Goal: Complete application form

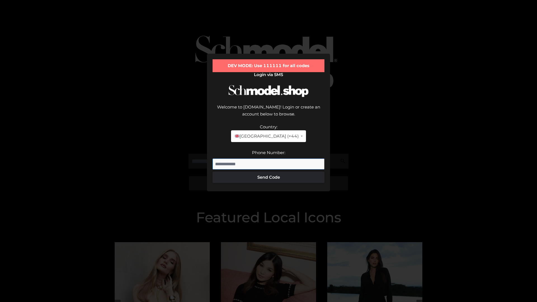
click at [269, 159] on input "Phone Number:" at bounding box center [269, 164] width 112 height 11
type input "**********"
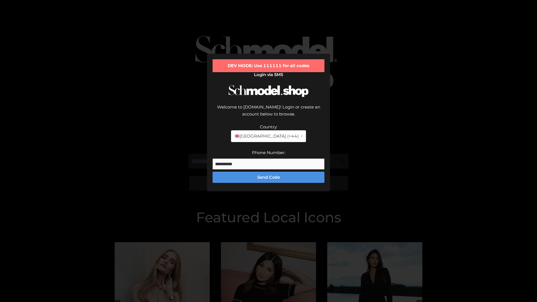
click at [269, 172] on button "Send Code" at bounding box center [269, 177] width 112 height 11
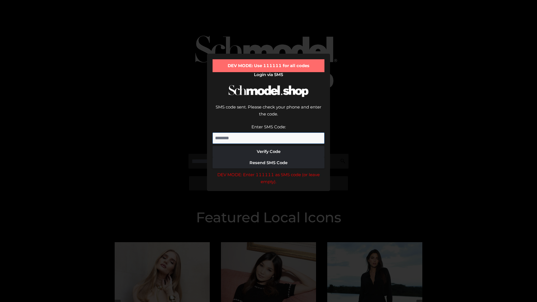
click at [269, 133] on input "Enter SMS Code:" at bounding box center [269, 138] width 112 height 11
type input "******"
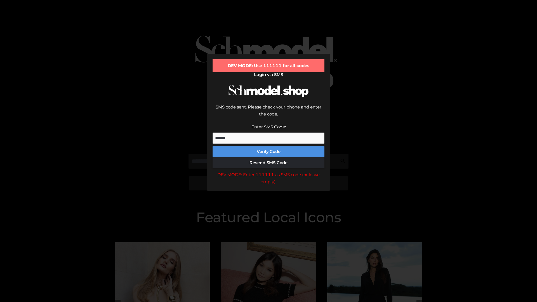
click at [269, 146] on button "Verify Code" at bounding box center [269, 151] width 112 height 11
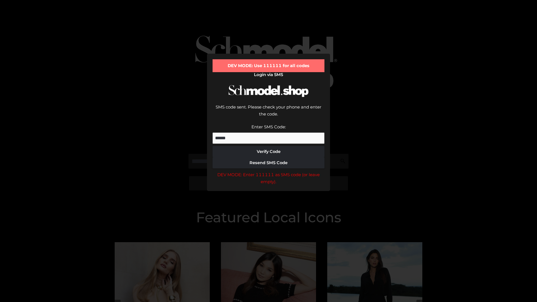
click at [269, 171] on div "DEV MODE: Enter 111111 as SMS code (or leave empty)." at bounding box center [269, 178] width 112 height 14
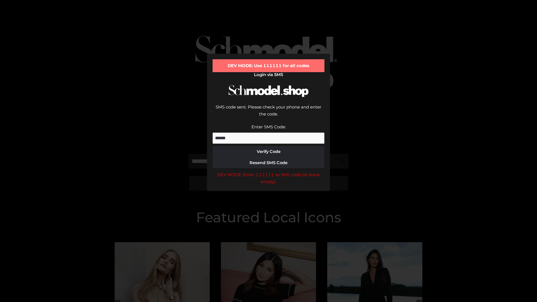
click at [269, 171] on div "DEV MODE: Enter 111111 as SMS code (or leave empty)." at bounding box center [269, 178] width 112 height 14
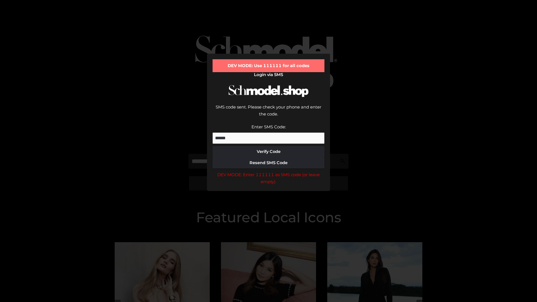
click at [269, 171] on div "DEV MODE: Enter 111111 as SMS code (or leave empty)." at bounding box center [269, 178] width 112 height 14
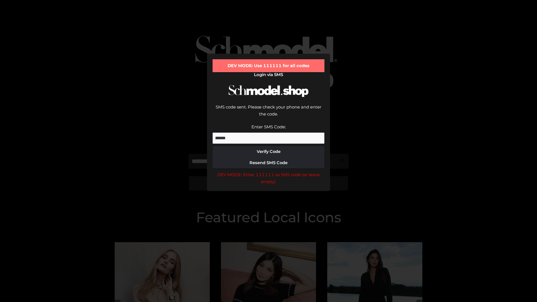
click at [269, 171] on div "DEV MODE: Enter 111111 as SMS code (or leave empty)." at bounding box center [269, 178] width 112 height 14
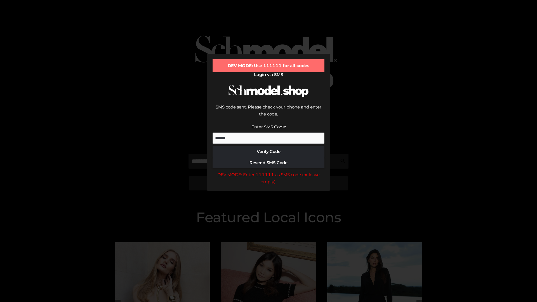
click at [269, 171] on div "DEV MODE: Enter 111111 as SMS code (or leave empty)." at bounding box center [269, 178] width 112 height 14
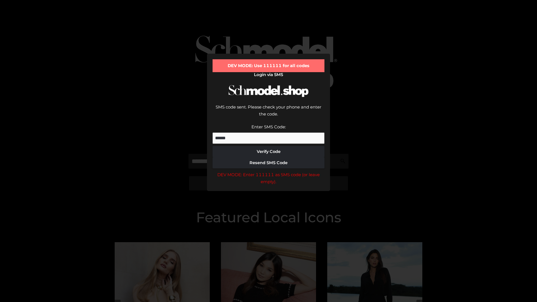
click at [269, 171] on div "DEV MODE: Enter 111111 as SMS code (or leave empty)." at bounding box center [269, 178] width 112 height 14
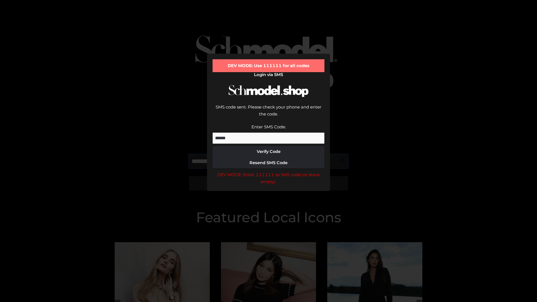
scroll to position [0, 29]
click at [269, 171] on div "DEV MODE: Enter 111111 as SMS code (or leave empty)." at bounding box center [269, 178] width 112 height 14
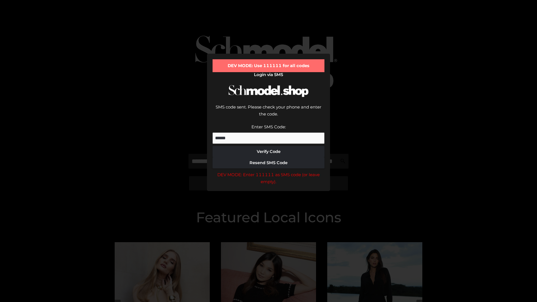
click at [269, 171] on div "DEV MODE: Enter 111111 as SMS code (or leave empty)." at bounding box center [269, 178] width 112 height 14
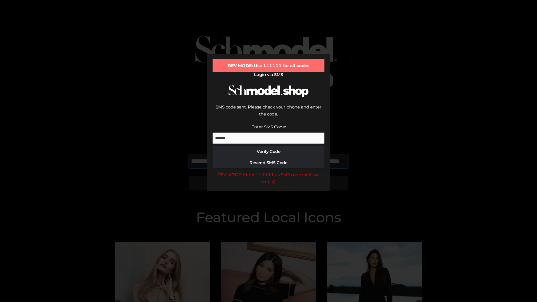
scroll to position [0, 61]
click at [269, 171] on div "DEV MODE: Enter 111111 as SMS code (or leave empty)." at bounding box center [269, 178] width 112 height 14
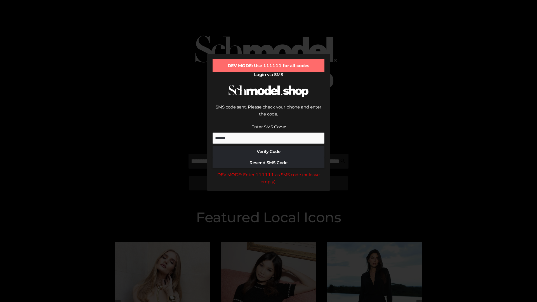
click at [269, 171] on div "DEV MODE: Enter 111111 as SMS code (or leave empty)." at bounding box center [269, 178] width 112 height 14
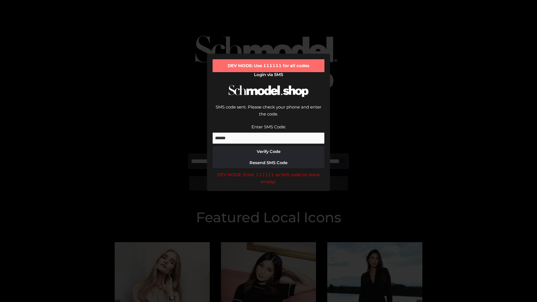
scroll to position [0, 95]
click at [269, 171] on div "DEV MODE: Enter 111111 as SMS code (or leave empty)." at bounding box center [269, 178] width 112 height 14
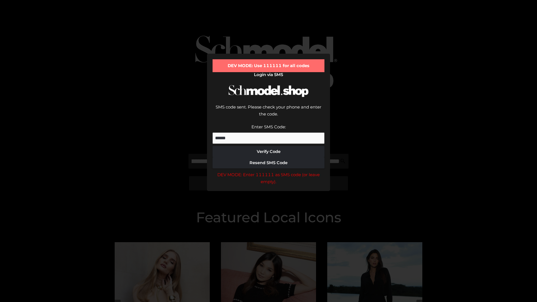
click at [269, 171] on div "DEV MODE: Enter 111111 as SMS code (or leave empty)." at bounding box center [269, 178] width 112 height 14
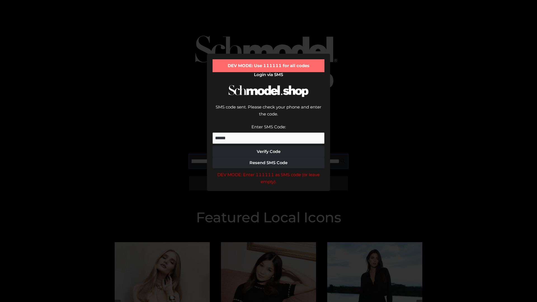
scroll to position [0, 130]
click at [269, 171] on div "DEV MODE: Enter 111111 as SMS code (or leave empty)." at bounding box center [269, 178] width 112 height 14
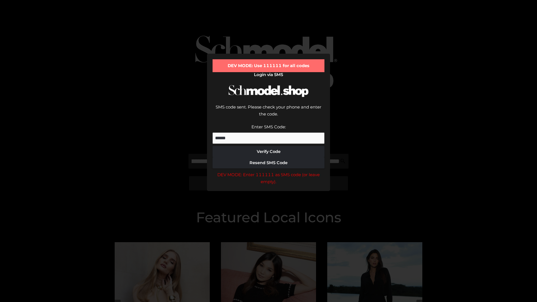
click at [269, 171] on div "DEV MODE: Enter 111111 as SMS code (or leave empty)." at bounding box center [269, 178] width 112 height 14
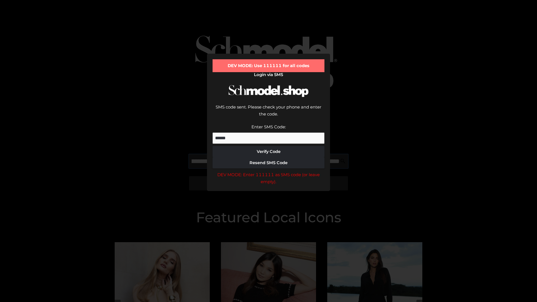
scroll to position [0, 162]
click at [269, 171] on div "DEV MODE: Enter 111111 as SMS code (or leave empty)." at bounding box center [269, 178] width 112 height 14
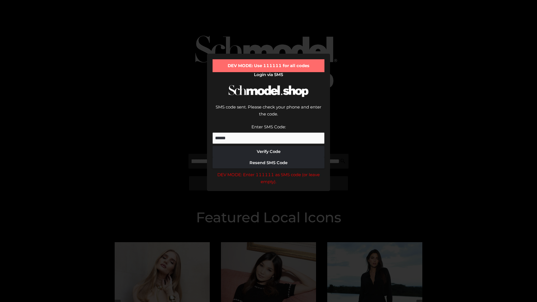
click at [269, 171] on div "DEV MODE: Enter 111111 as SMS code (or leave empty)." at bounding box center [269, 178] width 112 height 14
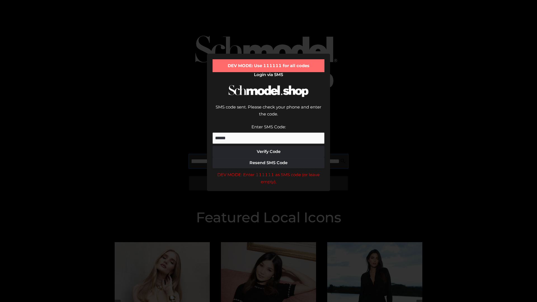
scroll to position [0, 196]
click at [269, 171] on div "DEV MODE: Enter 111111 as SMS code (or leave empty)." at bounding box center [269, 178] width 112 height 14
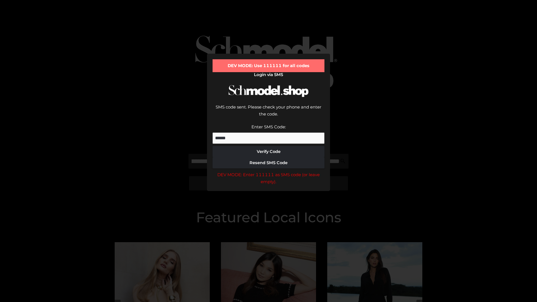
click at [269, 171] on div "DEV MODE: Enter 111111 as SMS code (or leave empty)." at bounding box center [269, 178] width 112 height 14
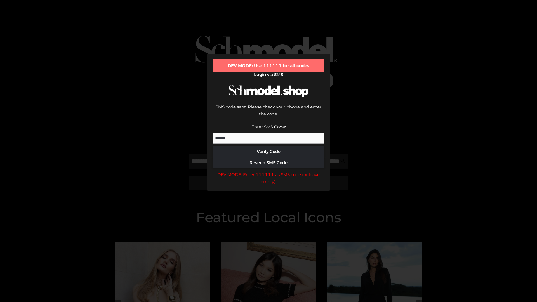
scroll to position [0, 0]
type input "**********"
